Goal: Task Accomplishment & Management: Complete application form

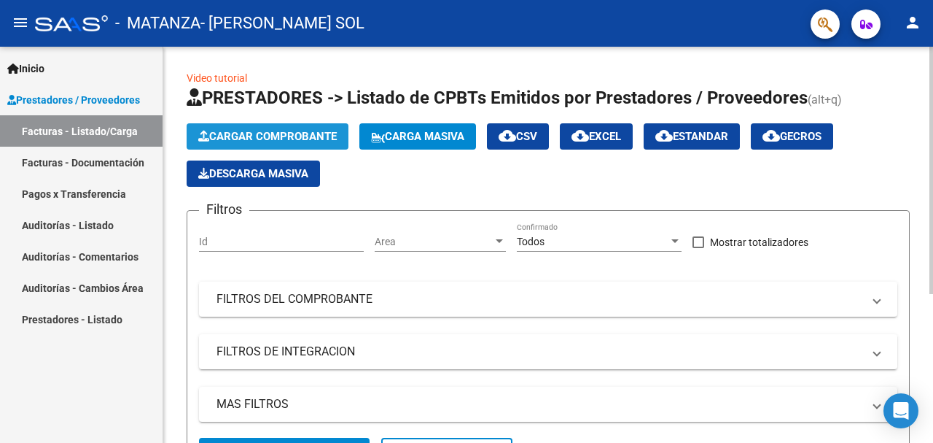
click at [290, 135] on span "Cargar Comprobante" at bounding box center [267, 136] width 139 height 13
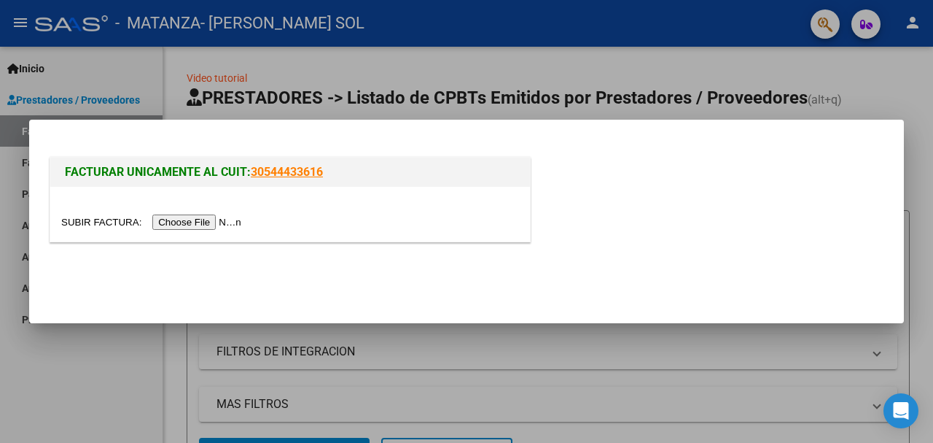
click at [183, 223] on input "file" at bounding box center [153, 221] width 184 height 15
click at [193, 221] on input "file" at bounding box center [153, 221] width 184 height 15
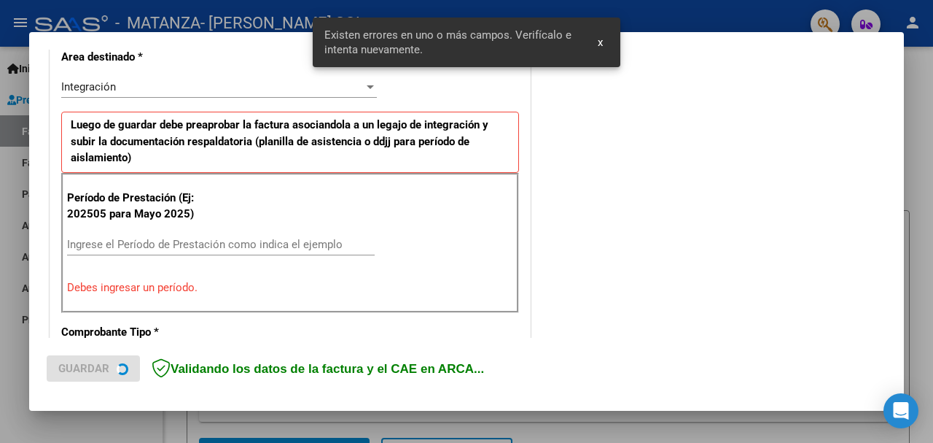
scroll to position [381, 0]
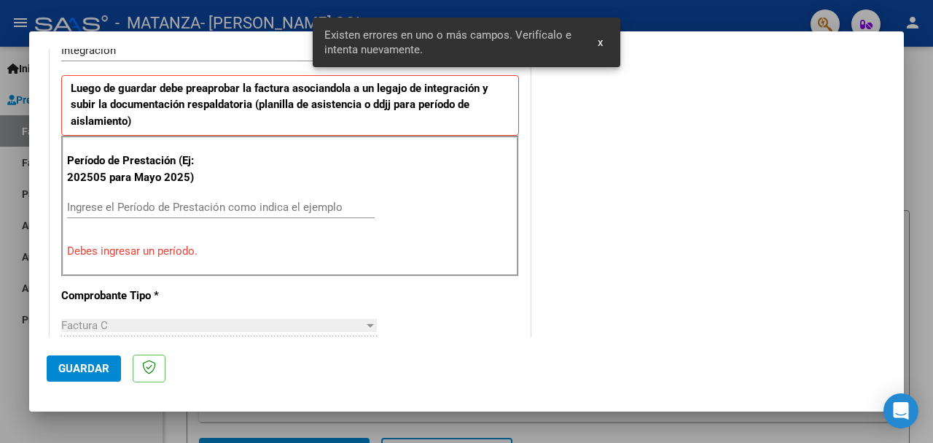
click at [163, 211] on input "Ingrese el Período de Prestación como indica el ejemplo" at bounding box center [221, 207] width 308 height 13
type input "0"
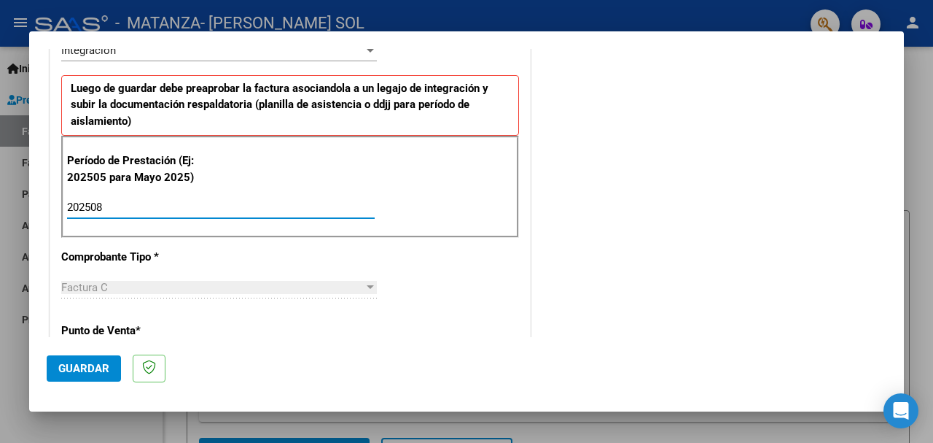
type input "202508"
click at [510, 195] on div "Período de Prestación (Ej: 202505 para Mayo 2025) 202508 Ingrese el Período de …" at bounding box center [290, 187] width 458 height 102
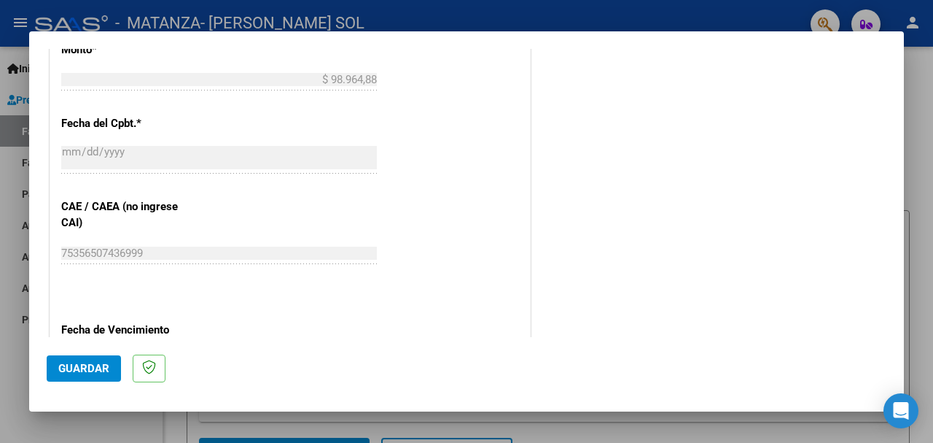
scroll to position [882, 0]
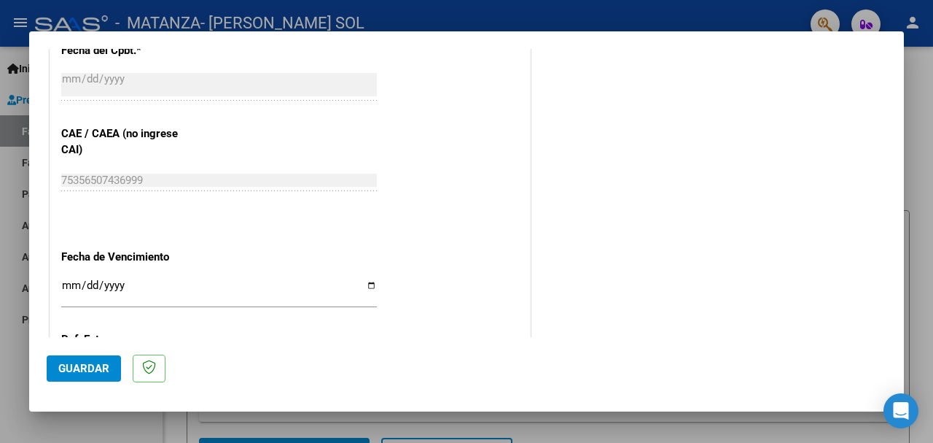
click at [67, 286] on input "Ingresar la fecha" at bounding box center [219, 290] width 316 height 23
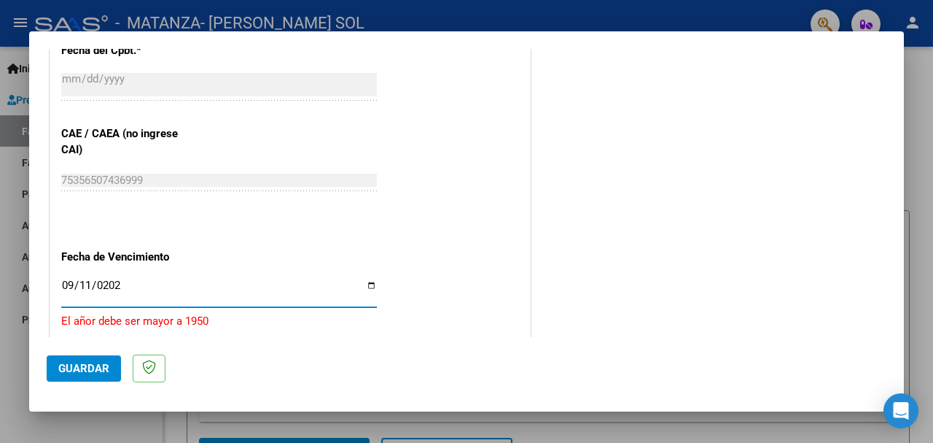
type input "[DATE]"
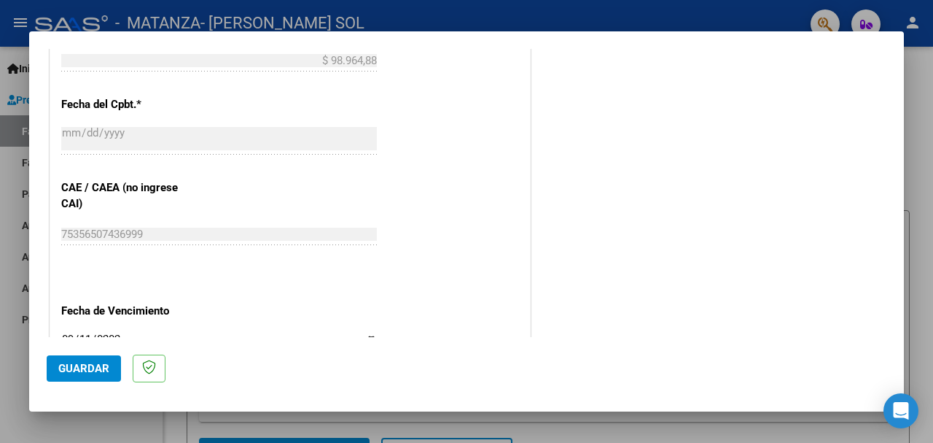
scroll to position [1028, 0]
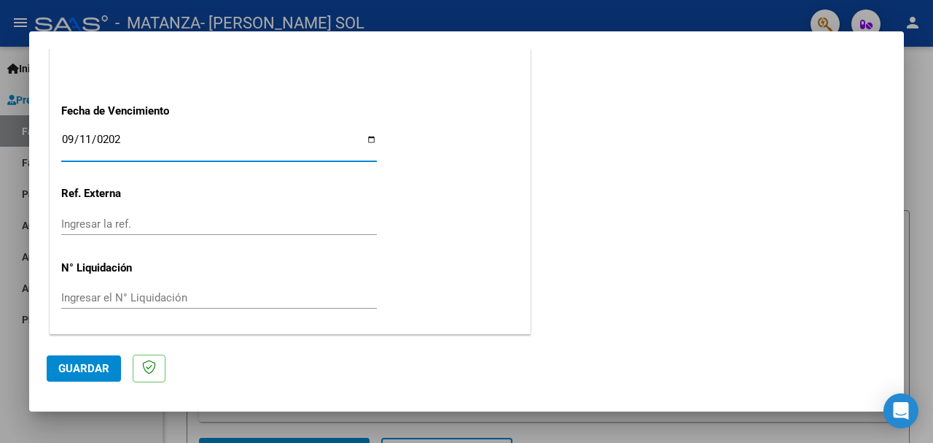
click at [134, 292] on input "Ingresar el N° Liquidación" at bounding box center [219, 297] width 316 height 13
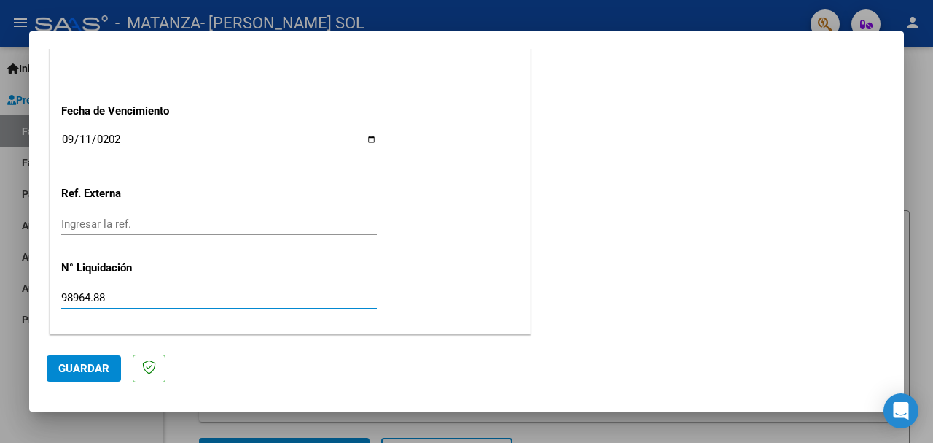
type input "98964.88"
drag, startPoint x: 456, startPoint y: 208, endPoint x: 519, endPoint y: 205, distance: 63.5
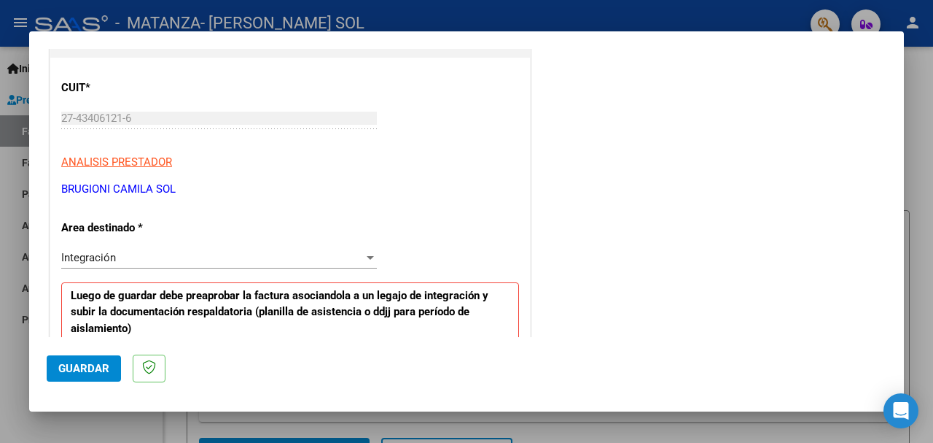
scroll to position [153, 0]
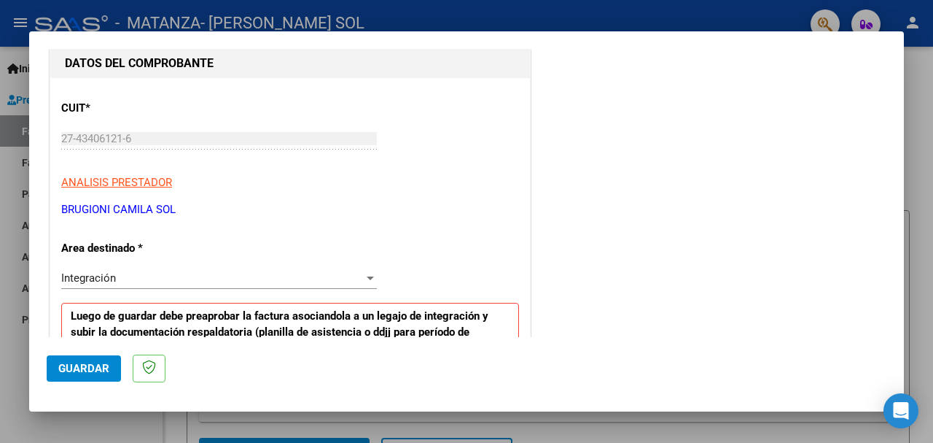
click at [312, 283] on div "Integración" at bounding box center [212, 277] width 303 height 13
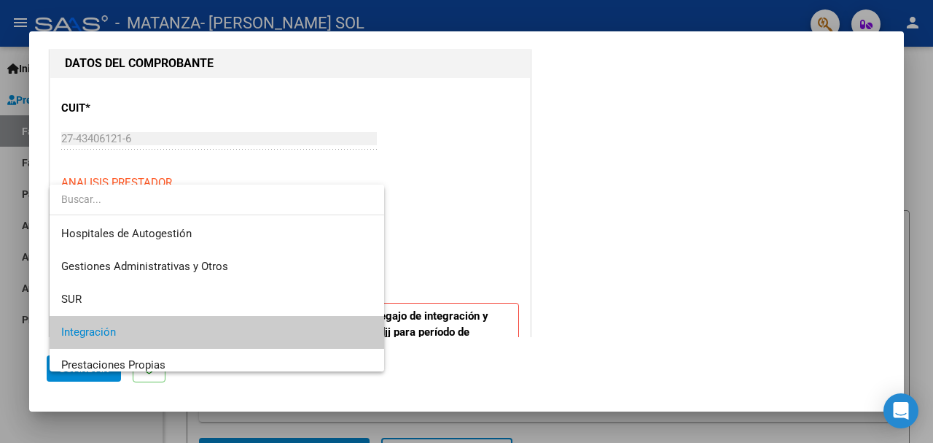
scroll to position [55, 0]
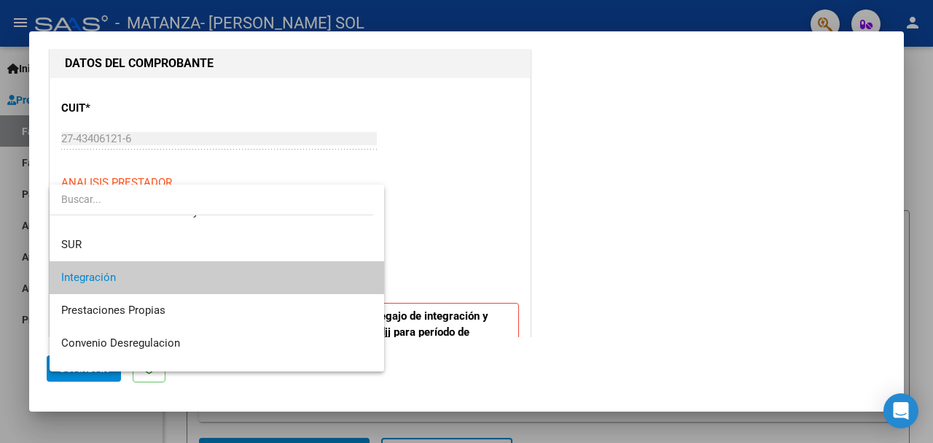
click at [312, 283] on span "Integración" at bounding box center [216, 277] width 311 height 33
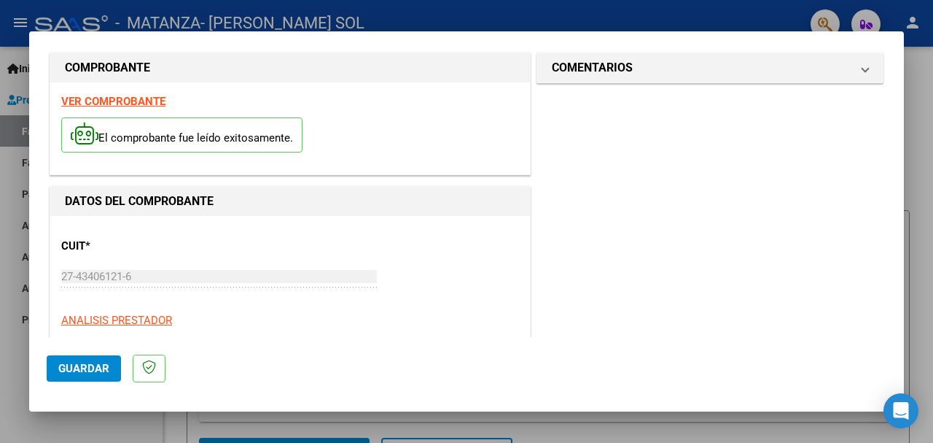
scroll to position [0, 0]
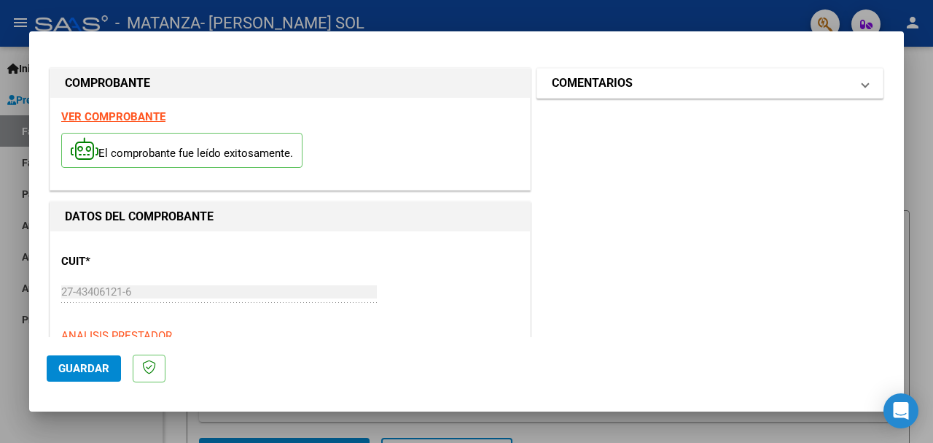
click at [759, 82] on mat-panel-title "COMENTARIOS" at bounding box center [701, 83] width 299 height 18
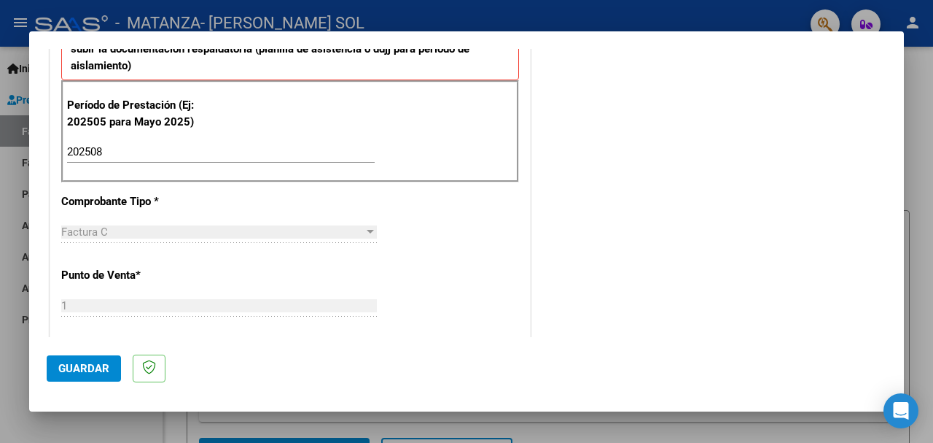
scroll to position [438, 0]
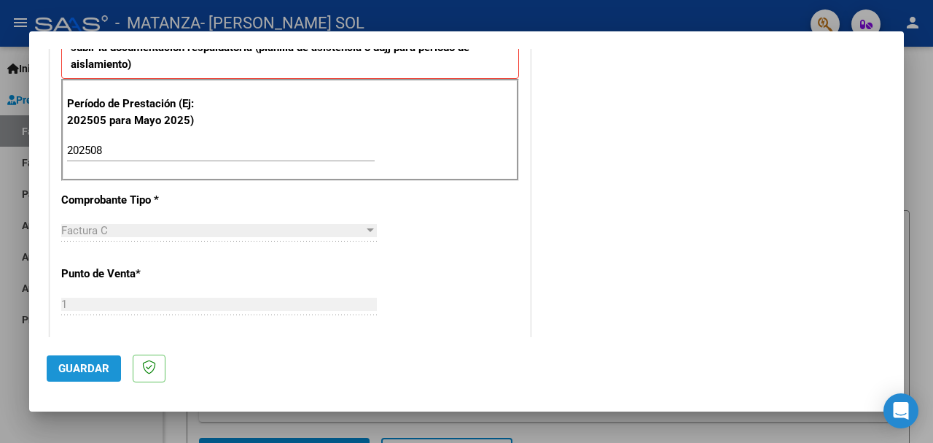
click at [98, 366] on span "Guardar" at bounding box center [83, 368] width 51 height 13
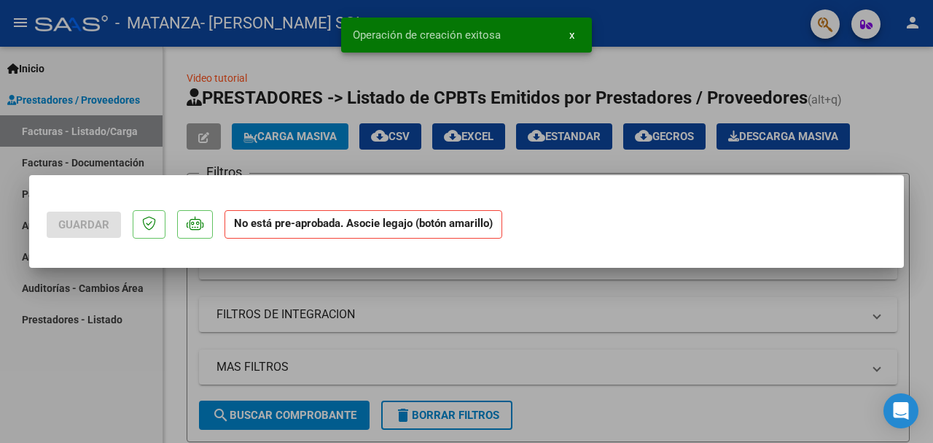
scroll to position [0, 0]
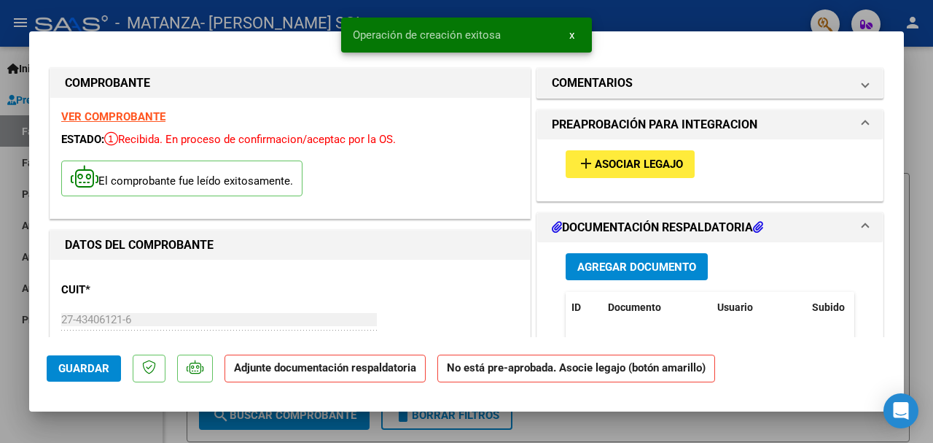
click at [633, 164] on span "Asociar Legajo" at bounding box center [639, 164] width 88 height 13
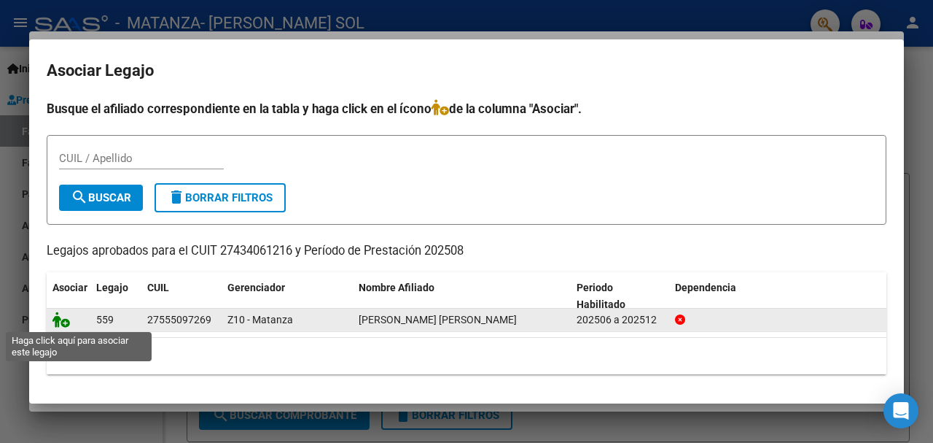
click at [64, 323] on icon at bounding box center [62, 319] width 18 height 16
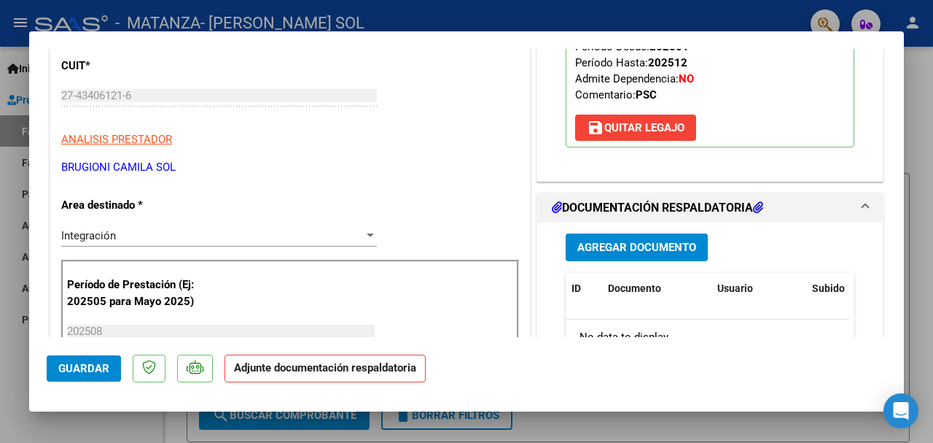
scroll to position [292, 0]
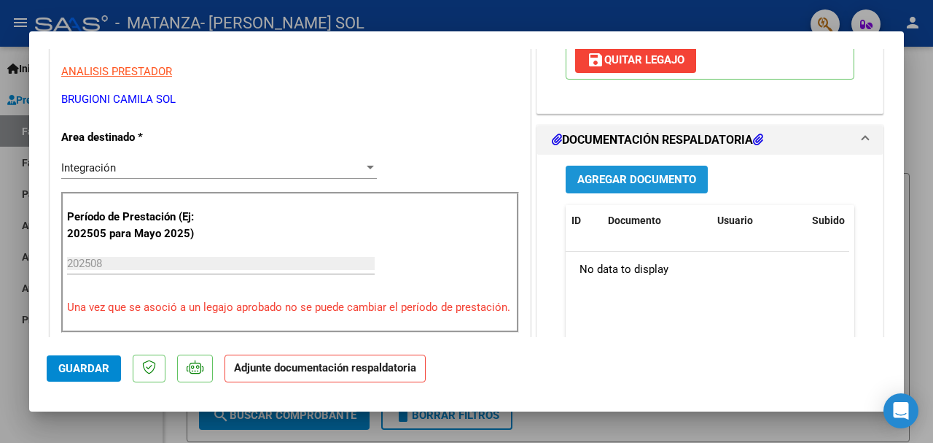
click at [666, 180] on span "Agregar Documento" at bounding box center [637, 180] width 119 height 13
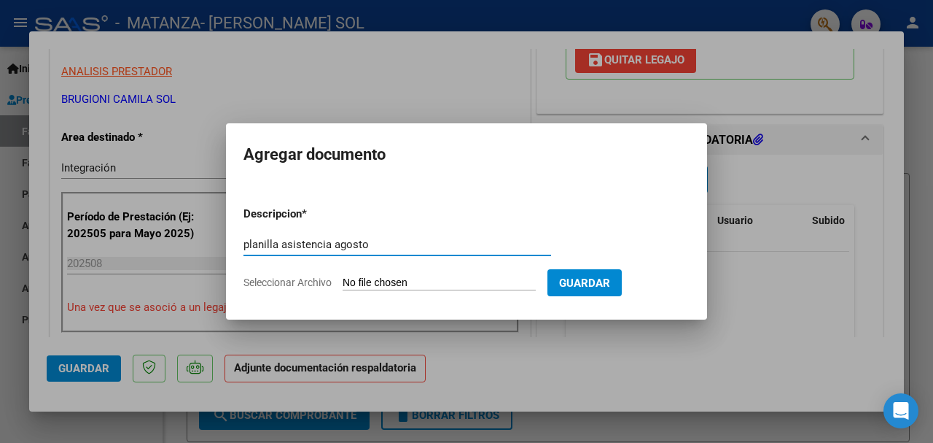
type input "planilla asistencia agosto"
click at [351, 281] on input "Seleccionar Archivo" at bounding box center [439, 283] width 193 height 14
type input "C:\fakepath\PS PLANILLA AGOSTO [PERSON_NAME].pdf"
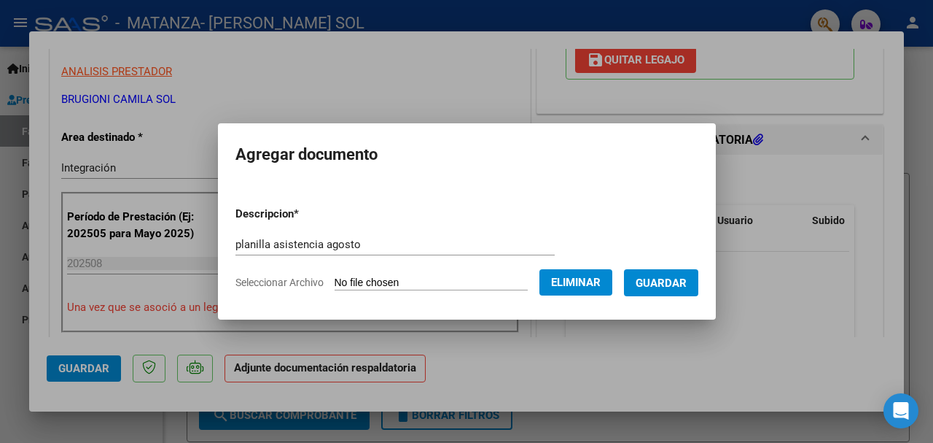
click at [685, 279] on span "Guardar" at bounding box center [661, 282] width 51 height 13
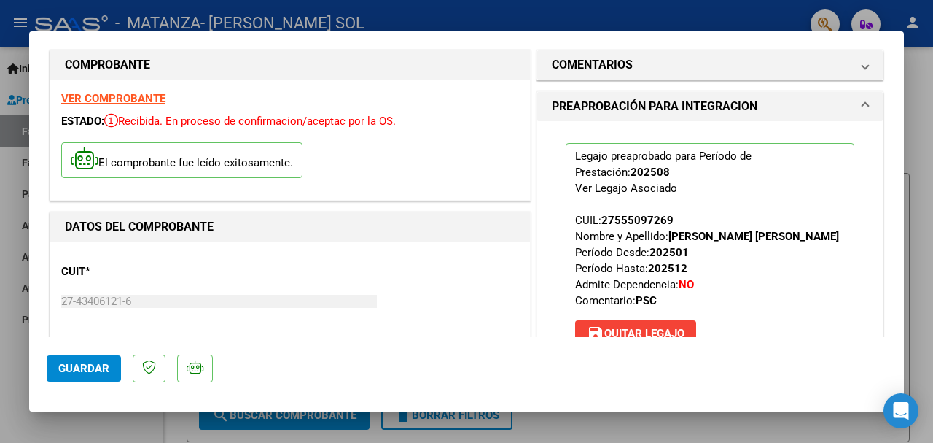
scroll to position [0, 0]
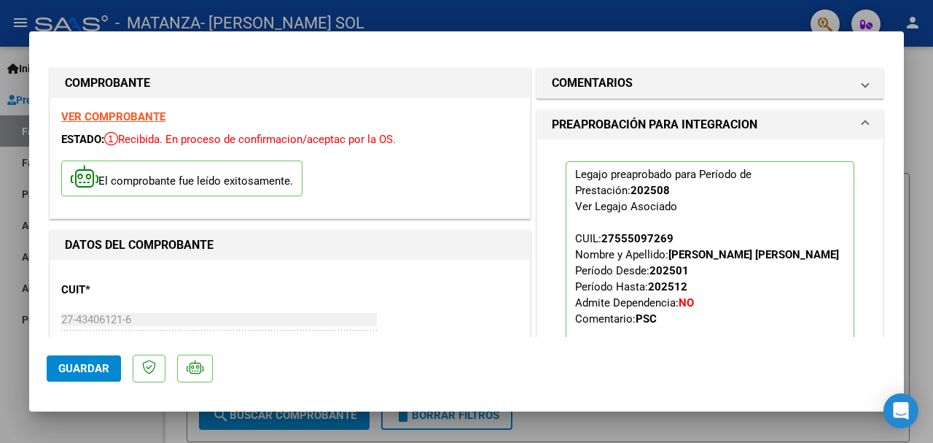
drag, startPoint x: 97, startPoint y: 359, endPoint x: 361, endPoint y: 184, distance: 316.7
click at [98, 359] on button "Guardar" at bounding box center [84, 368] width 74 height 26
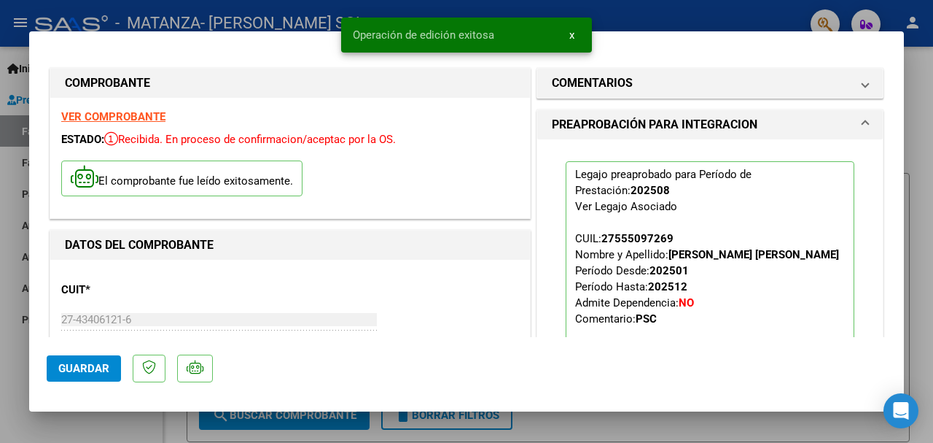
drag, startPoint x: 920, startPoint y: 127, endPoint x: 855, endPoint y: 139, distance: 65.9
click at [919, 125] on div at bounding box center [466, 221] width 933 height 443
type input "$ 0,00"
